Goal: Check status: Verify the current state of an ongoing process or item

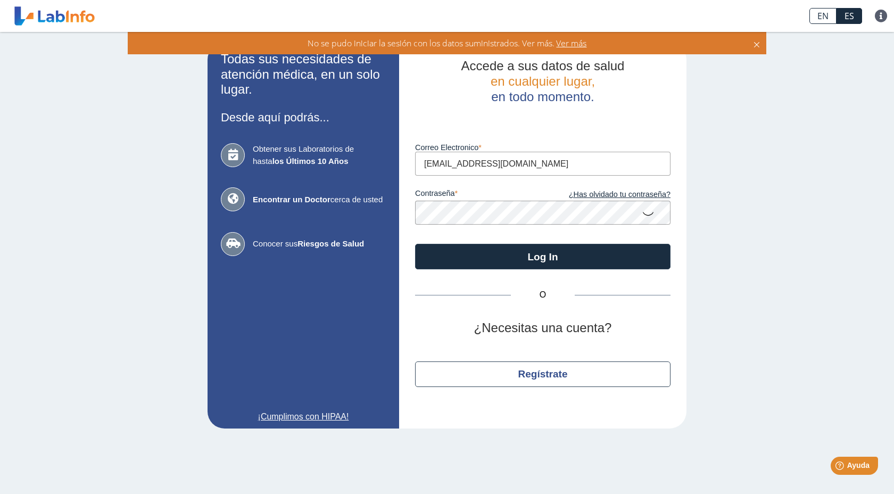
click at [648, 214] on icon at bounding box center [648, 213] width 13 height 21
click at [415, 244] on button "Log In" at bounding box center [542, 257] width 255 height 26
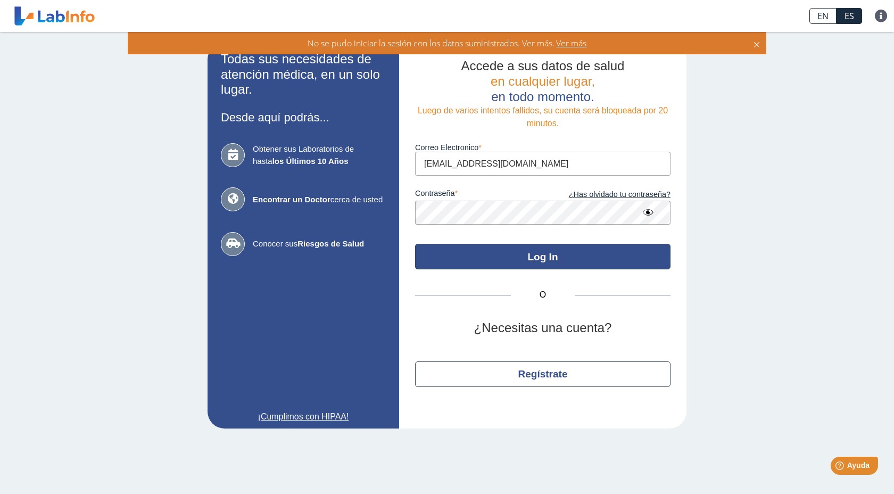
click at [551, 263] on button "Log In" at bounding box center [542, 257] width 255 height 26
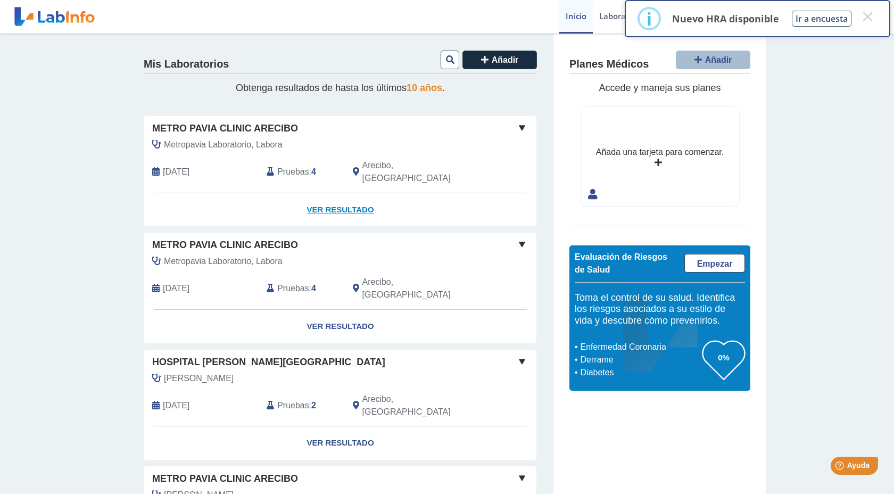
click at [343, 195] on link "Ver Resultado" at bounding box center [340, 210] width 392 height 34
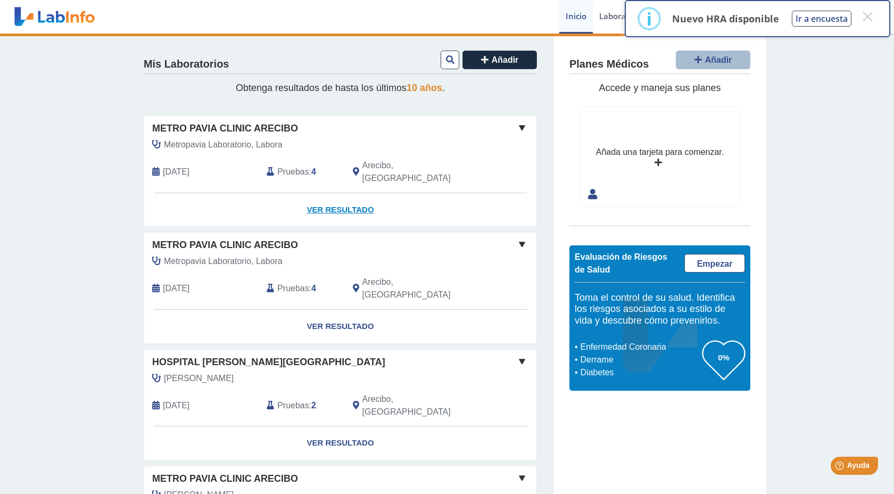
click at [343, 195] on link "Ver Resultado" at bounding box center [340, 210] width 392 height 34
click at [334, 198] on link "Ver Resultado" at bounding box center [340, 210] width 392 height 34
click at [340, 194] on link "Ver Resultado" at bounding box center [340, 210] width 392 height 34
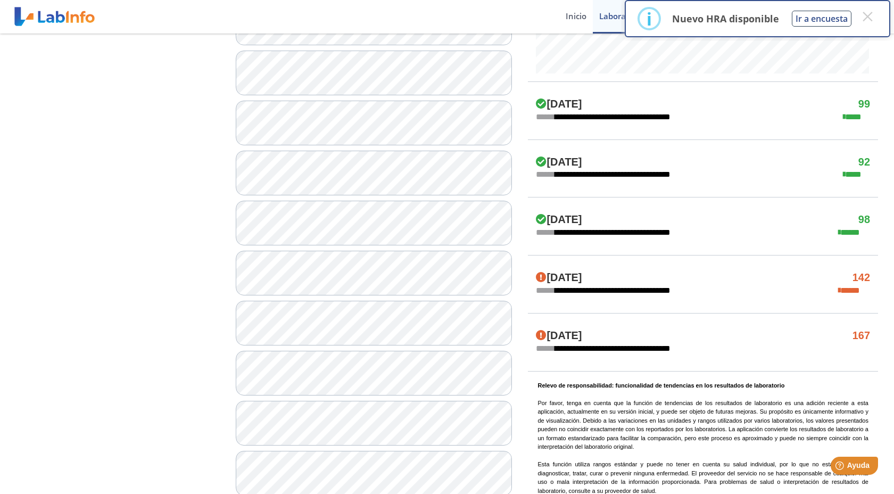
scroll to position [533, 0]
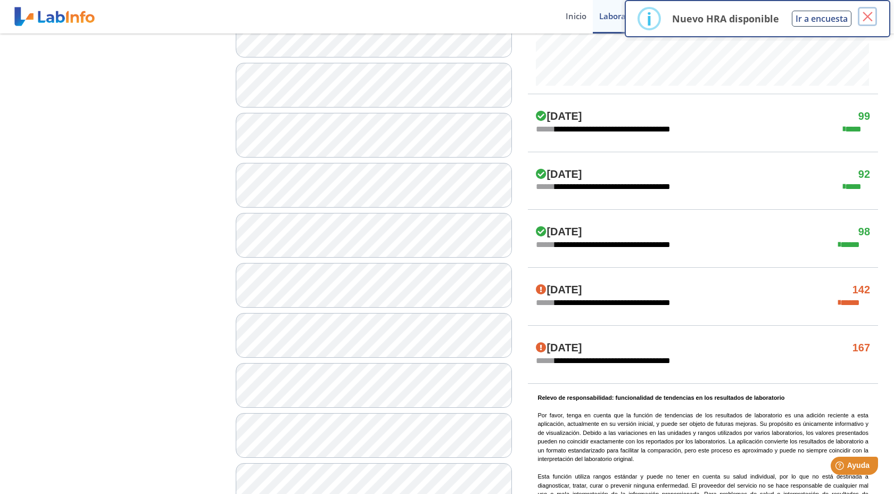
click at [870, 15] on button "×" at bounding box center [867, 16] width 19 height 19
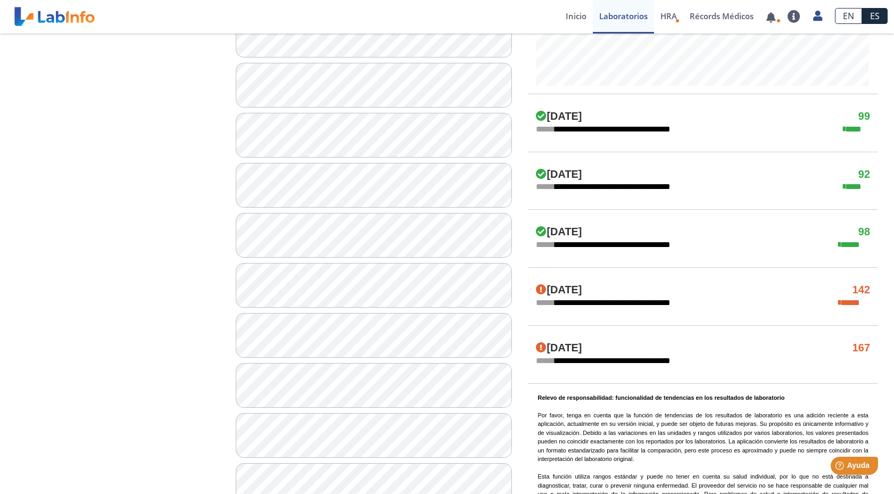
click at [881, 52] on div "**********" at bounding box center [703, 93] width 366 height 940
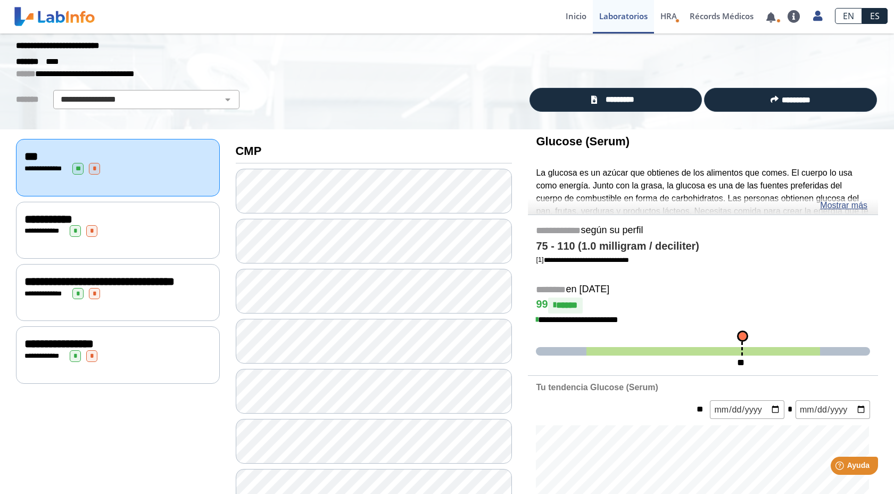
scroll to position [2, 0]
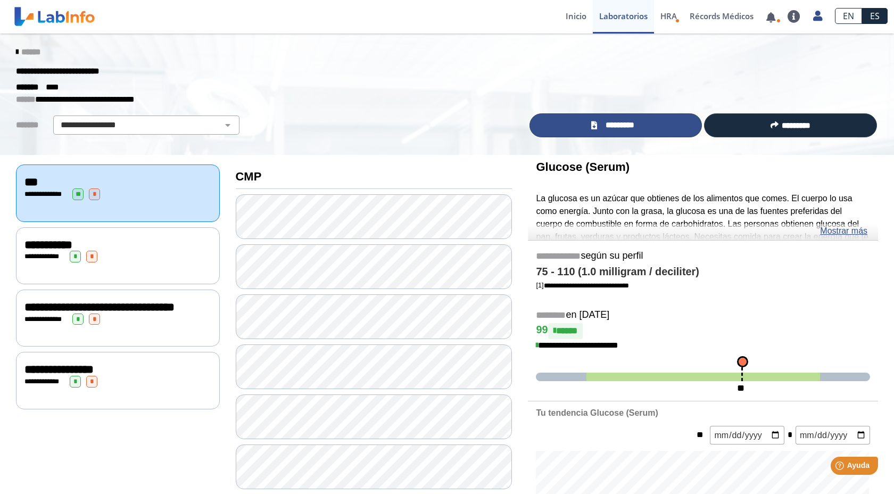
click at [603, 126] on span "*********" at bounding box center [619, 125] width 39 height 12
